Goal: Task Accomplishment & Management: Manage account settings

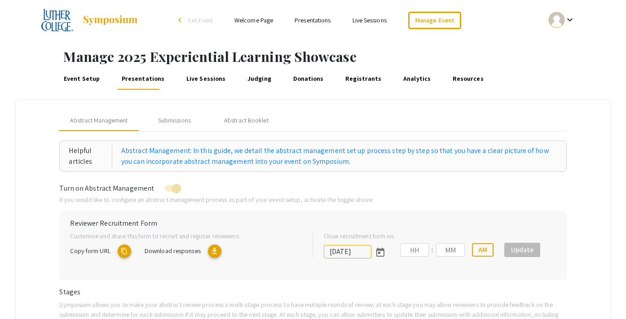
type input "[DATE]"
type input "11"
type input "59"
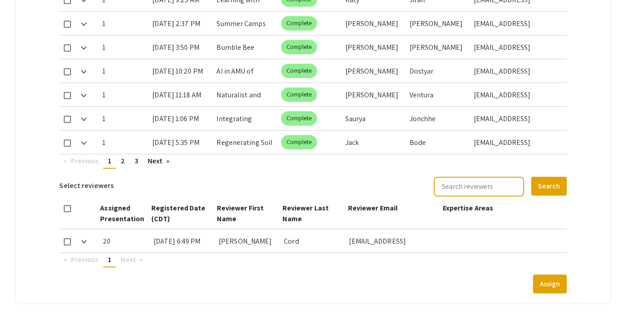
scroll to position [565, 0]
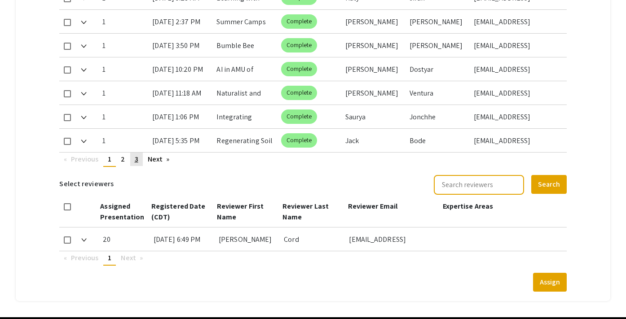
click at [137, 157] on span "3" at bounding box center [137, 158] width 4 height 9
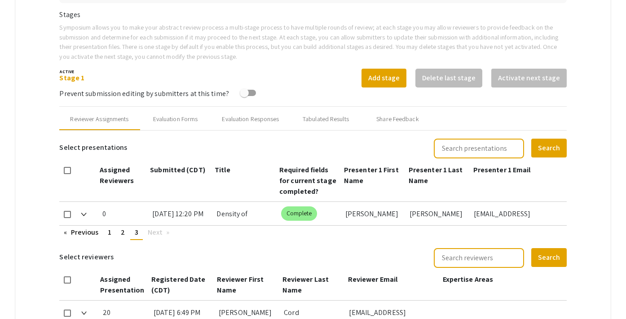
scroll to position [315, 0]
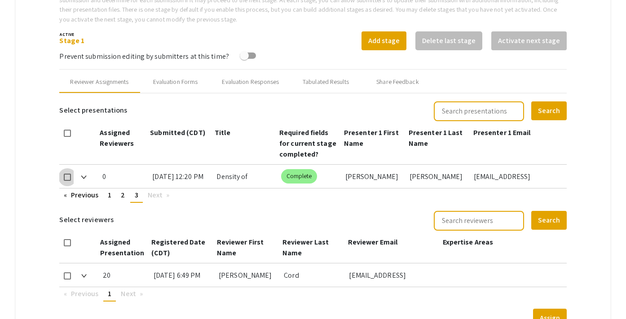
click at [69, 176] on span at bounding box center [67, 177] width 7 height 7
click at [67, 181] on input "checkbox" at bounding box center [67, 181] width 0 height 0
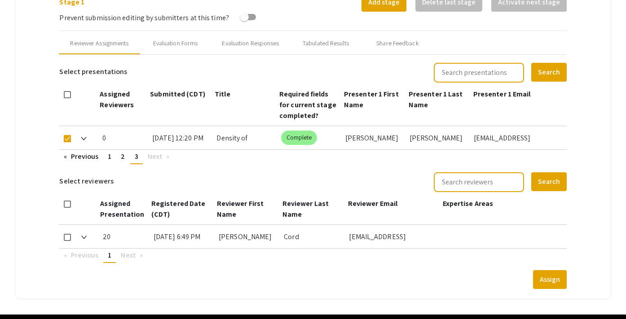
scroll to position [384, 0]
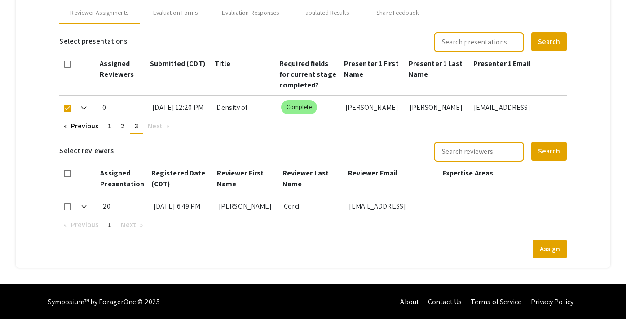
click at [67, 108] on span at bounding box center [67, 108] width 7 height 7
click at [67, 112] on input "checkbox" at bounding box center [67, 112] width 0 height 0
checkbox input "false"
click at [123, 127] on span "2" at bounding box center [123, 125] width 4 height 9
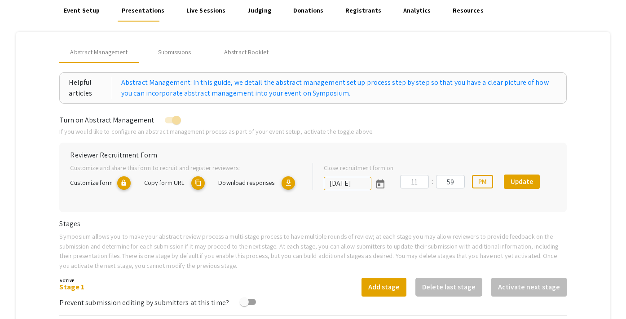
scroll to position [33, 0]
